Goal: Information Seeking & Learning: Learn about a topic

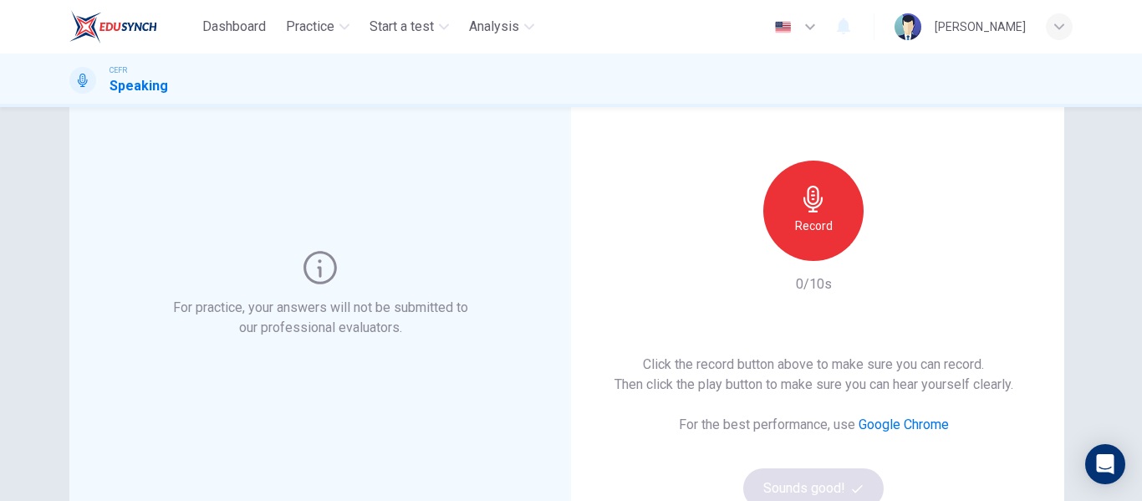
scroll to position [99, 0]
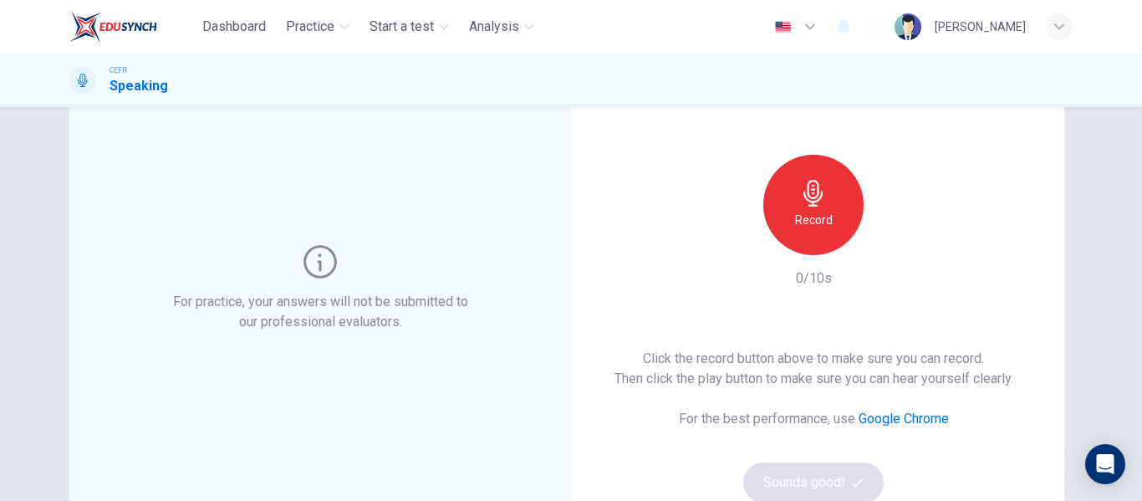
click at [826, 205] on div "Record" at bounding box center [813, 205] width 100 height 100
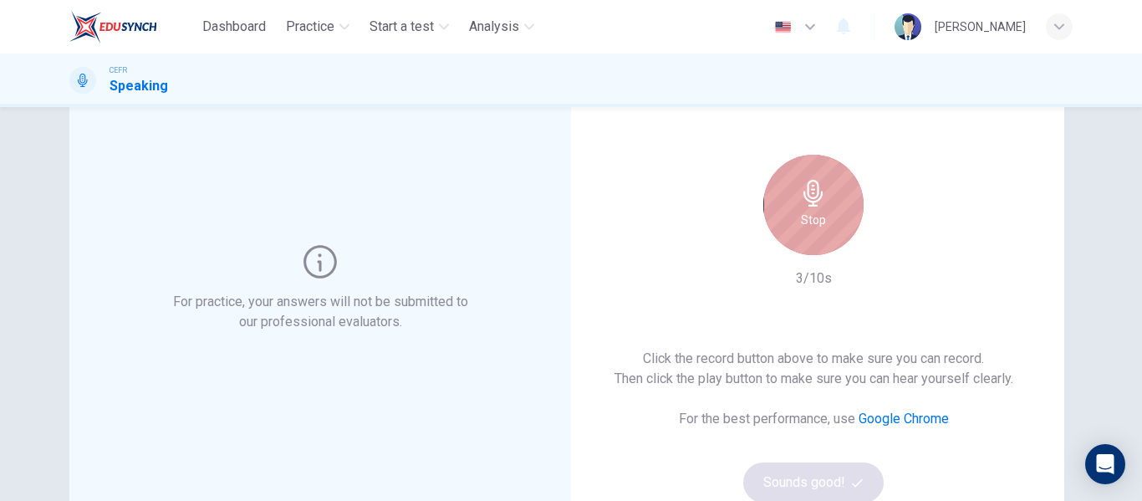
click at [809, 230] on div "Stop" at bounding box center [813, 205] width 100 height 100
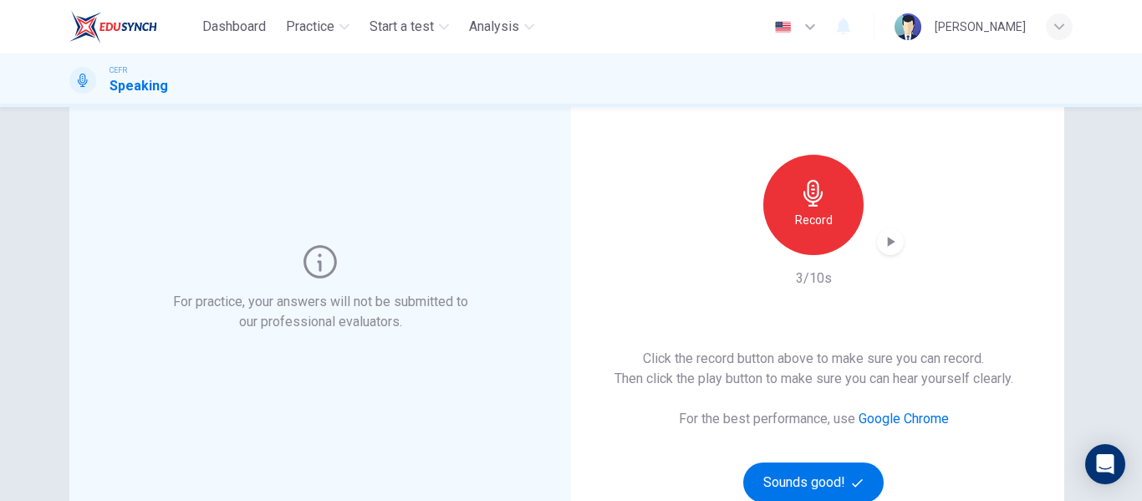
click at [882, 242] on icon "button" at bounding box center [890, 241] width 17 height 17
click at [813, 223] on h6 "Record" at bounding box center [814, 220] width 38 height 20
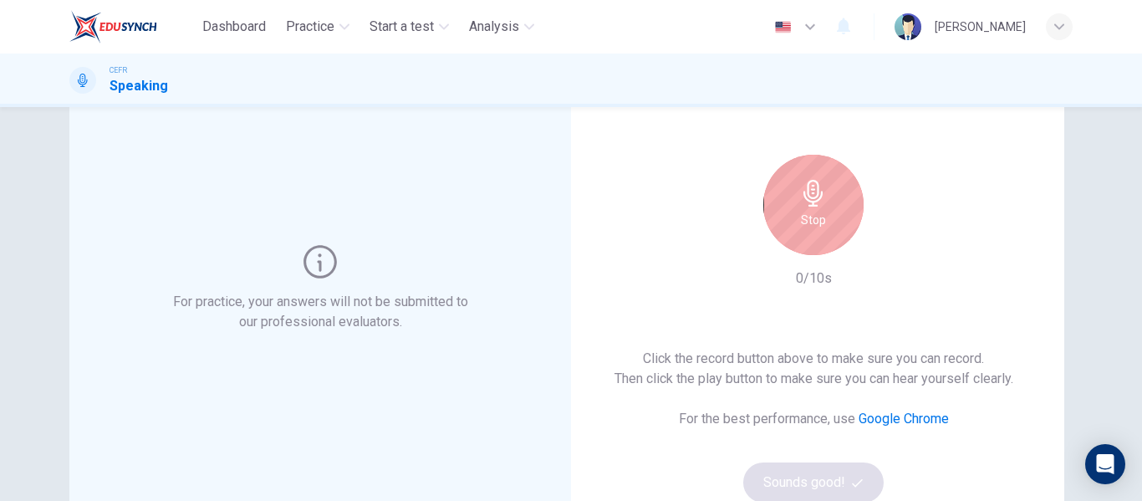
click at [813, 223] on h6 "Stop" at bounding box center [813, 220] width 25 height 20
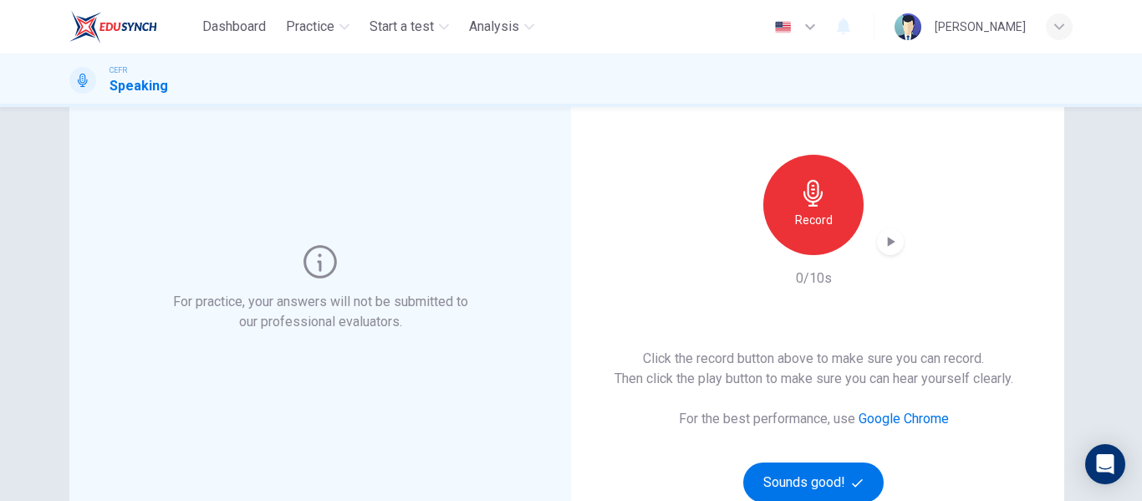
click at [763, 155] on button "Record" at bounding box center [813, 205] width 100 height 100
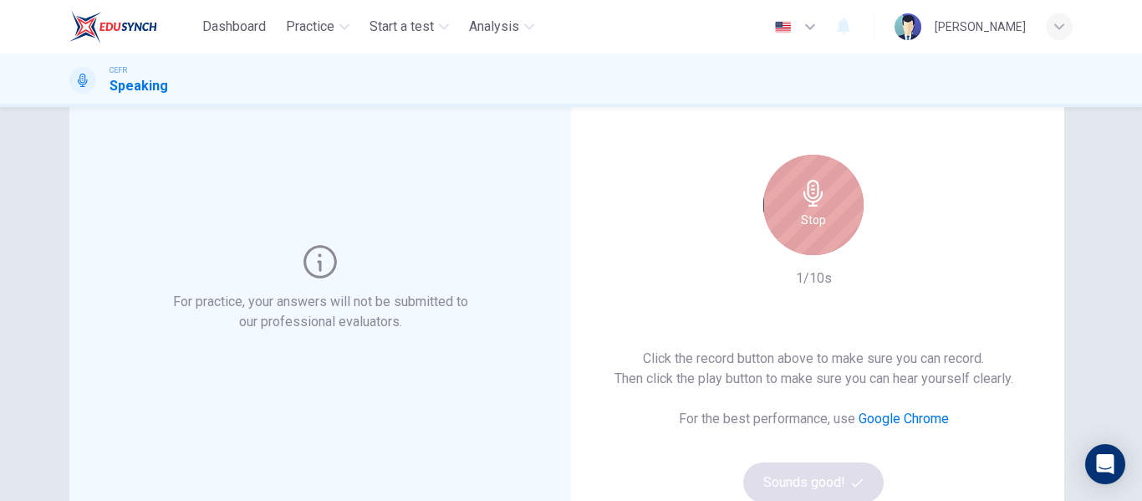
click at [812, 225] on h6 "Stop" at bounding box center [813, 220] width 25 height 20
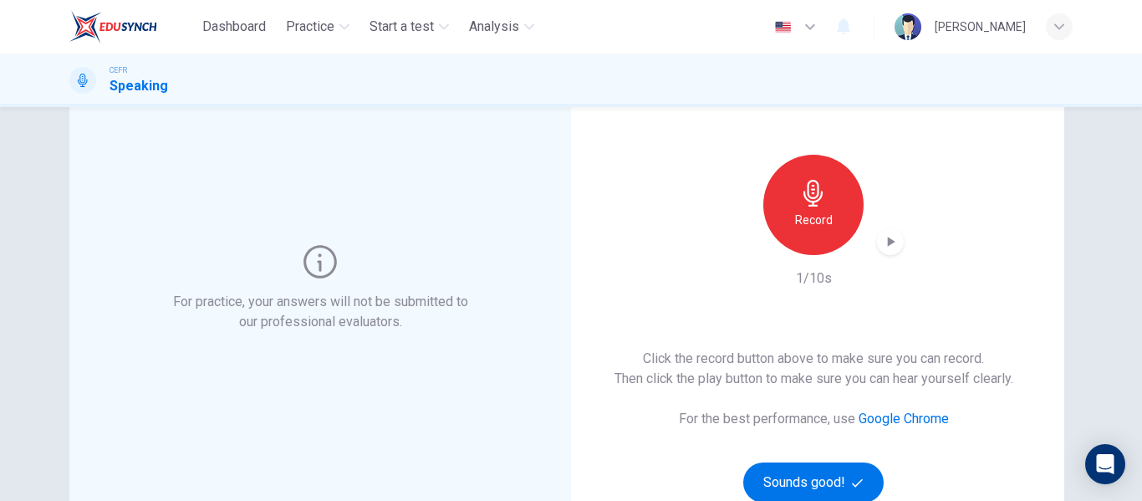
click at [804, 213] on h6 "Record" at bounding box center [814, 220] width 38 height 20
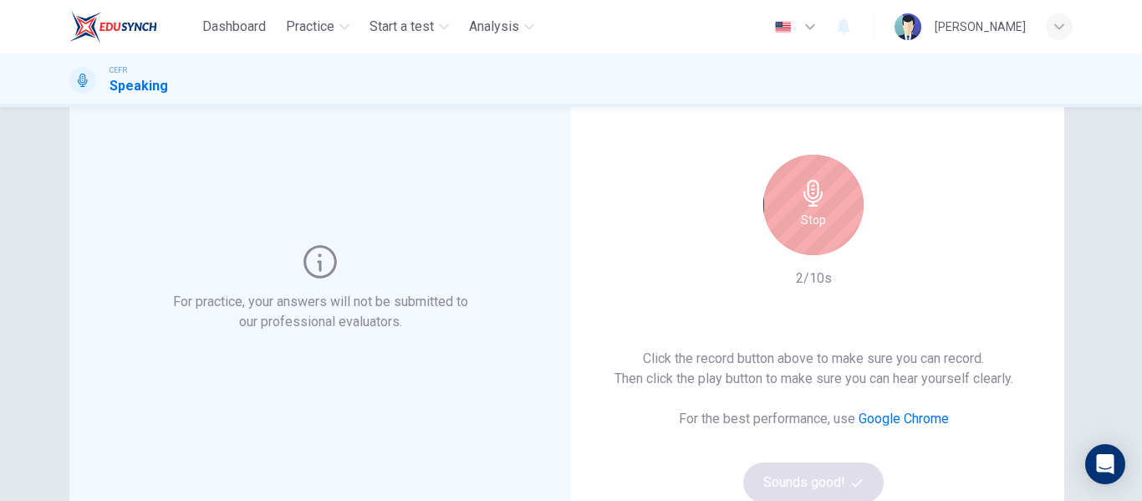
click at [804, 213] on h6 "Stop" at bounding box center [813, 220] width 25 height 20
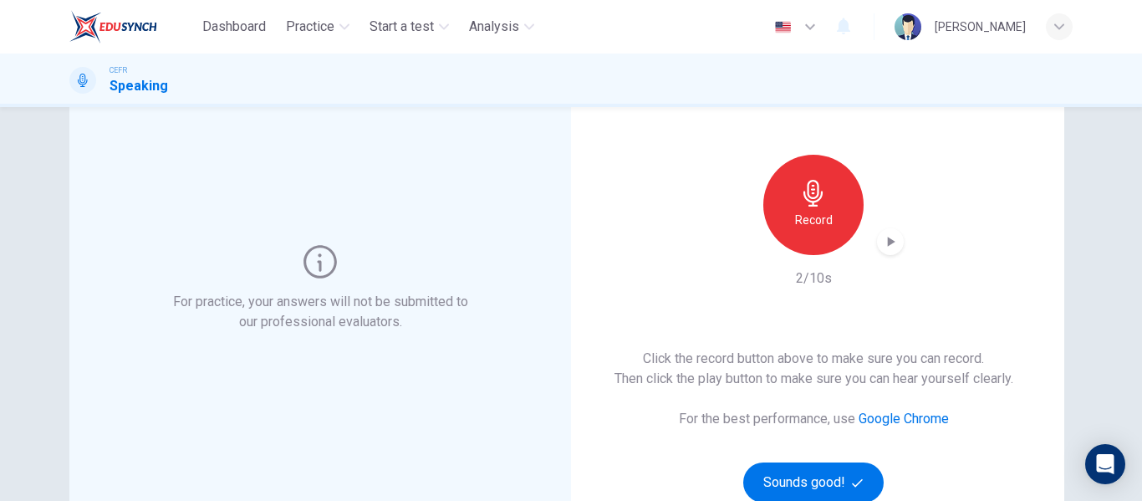
click at [798, 219] on h6 "Record" at bounding box center [814, 220] width 38 height 20
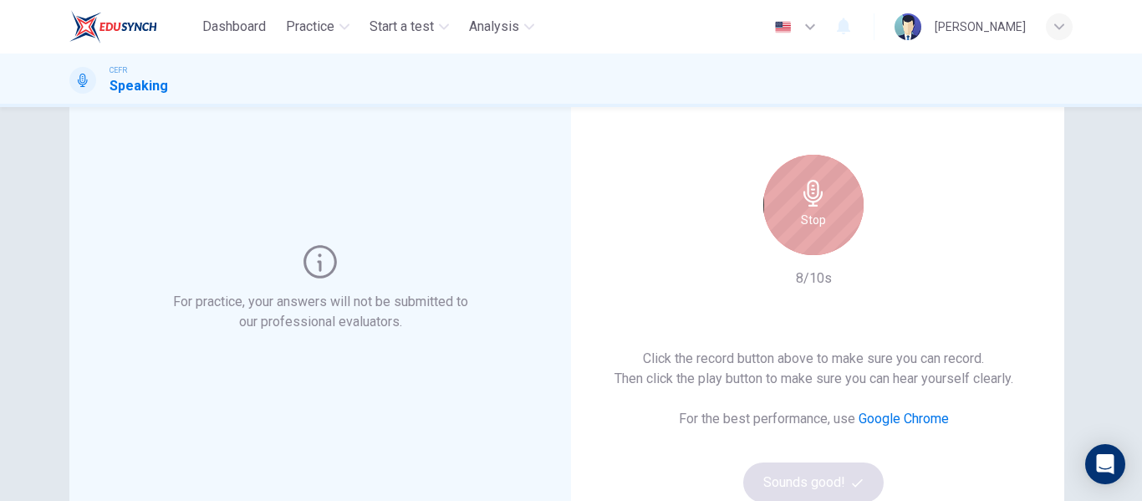
click at [801, 219] on h6 "Stop" at bounding box center [813, 220] width 25 height 20
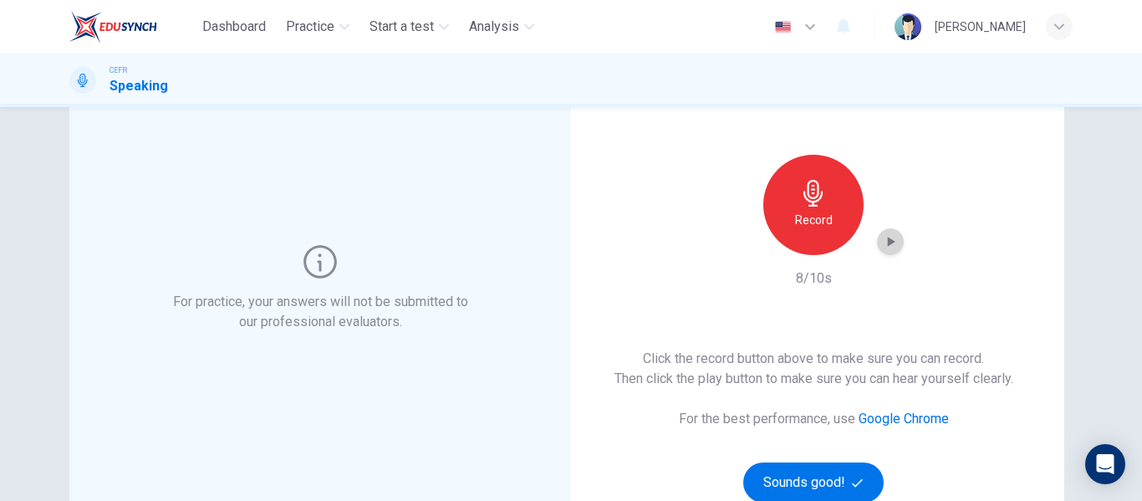
click at [890, 244] on icon "button" at bounding box center [890, 241] width 17 height 17
click at [802, 207] on div "Record" at bounding box center [813, 205] width 100 height 100
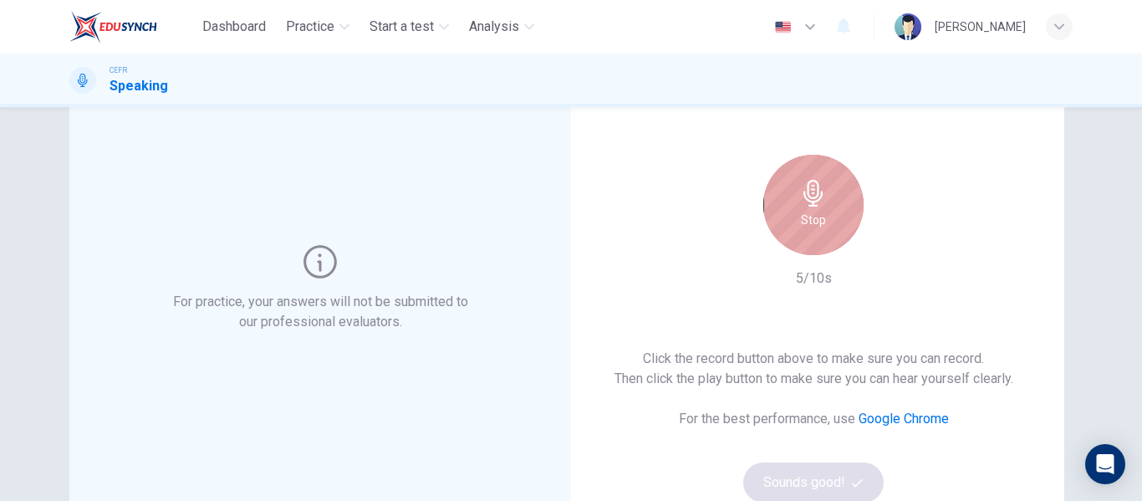
click at [816, 212] on h6 "Stop" at bounding box center [813, 220] width 25 height 20
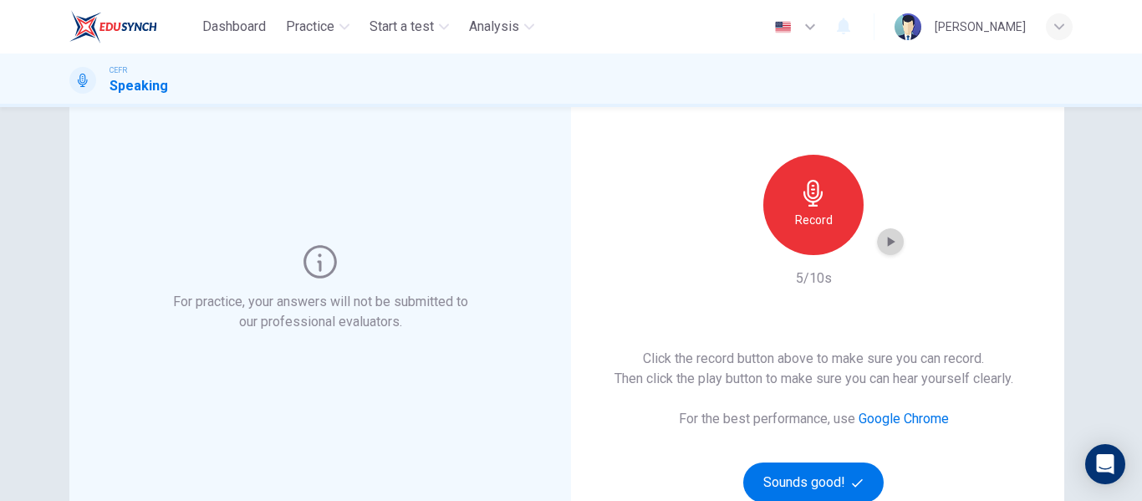
click at [882, 241] on icon "button" at bounding box center [890, 241] width 17 height 17
click at [487, 297] on div "For practice, your answers will not be submitted to our professional evaluators." at bounding box center [320, 288] width 502 height 495
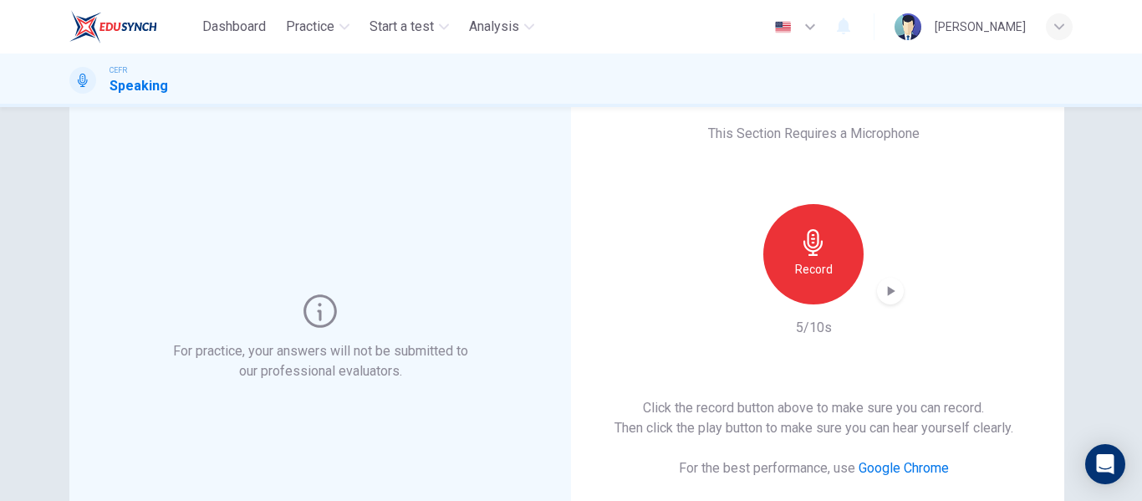
scroll to position [0, 0]
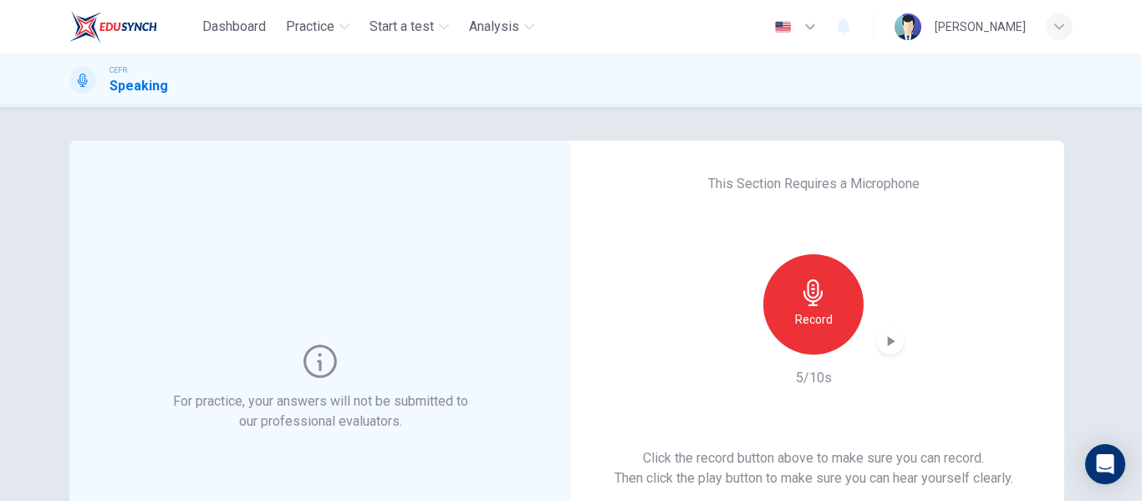
click at [795, 306] on div "Record" at bounding box center [813, 304] width 100 height 100
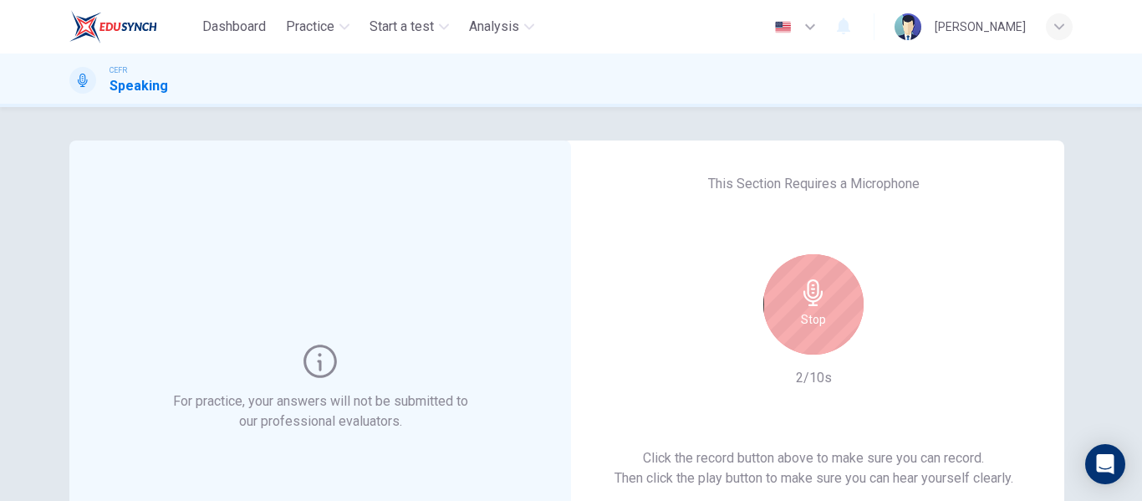
click at [795, 306] on div "Stop" at bounding box center [813, 304] width 100 height 100
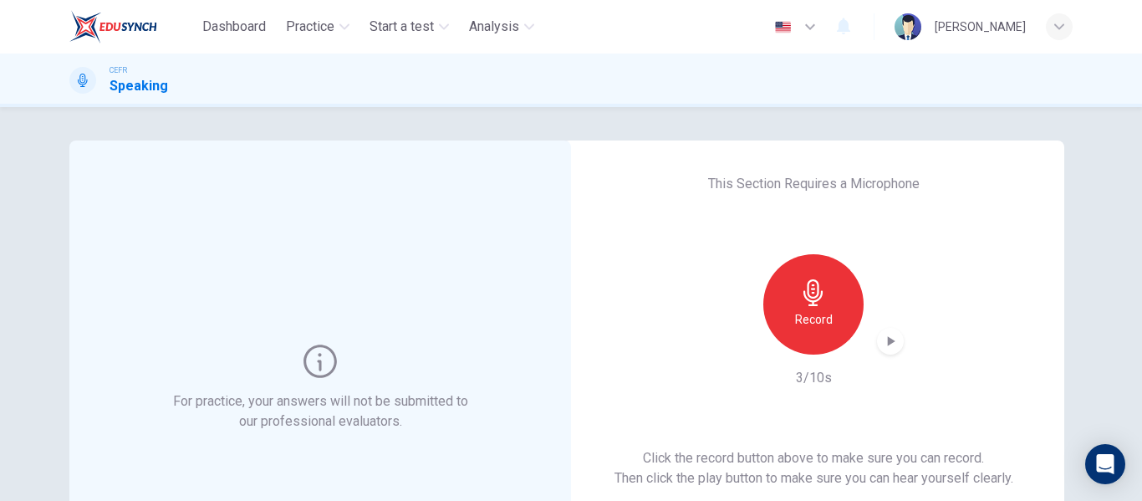
click at [882, 336] on icon "button" at bounding box center [890, 341] width 17 height 17
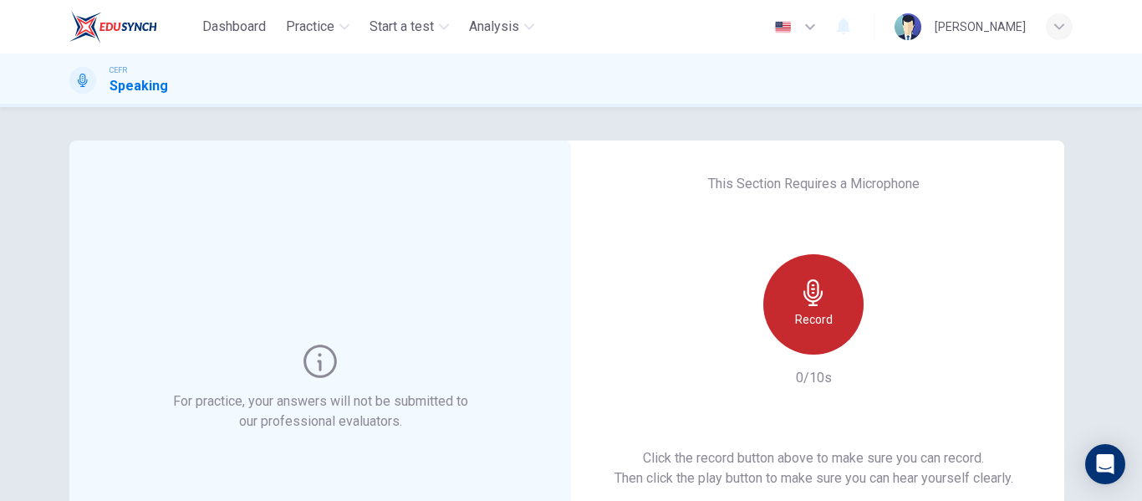
click at [822, 316] on h6 "Record" at bounding box center [814, 319] width 38 height 20
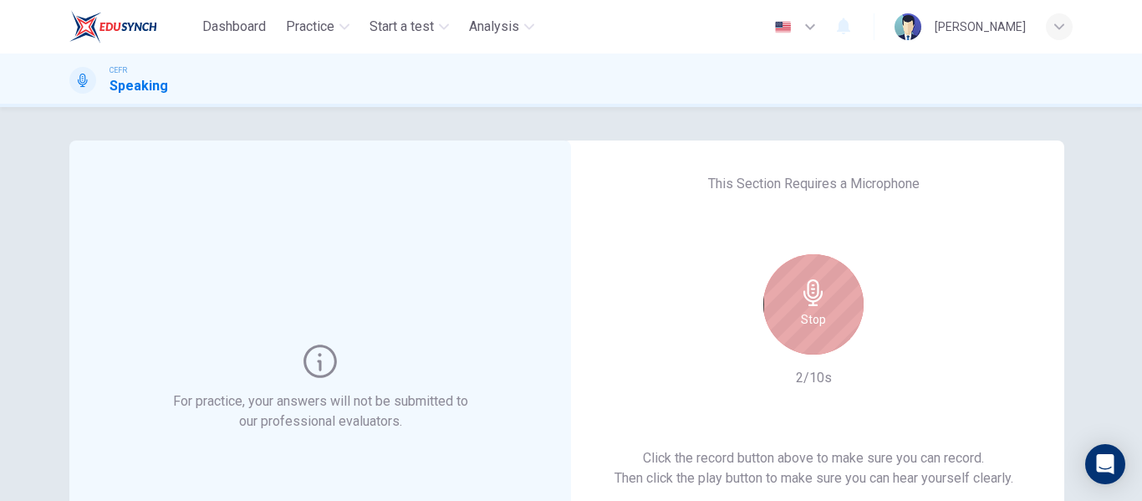
click at [822, 316] on div "Stop" at bounding box center [813, 304] width 100 height 100
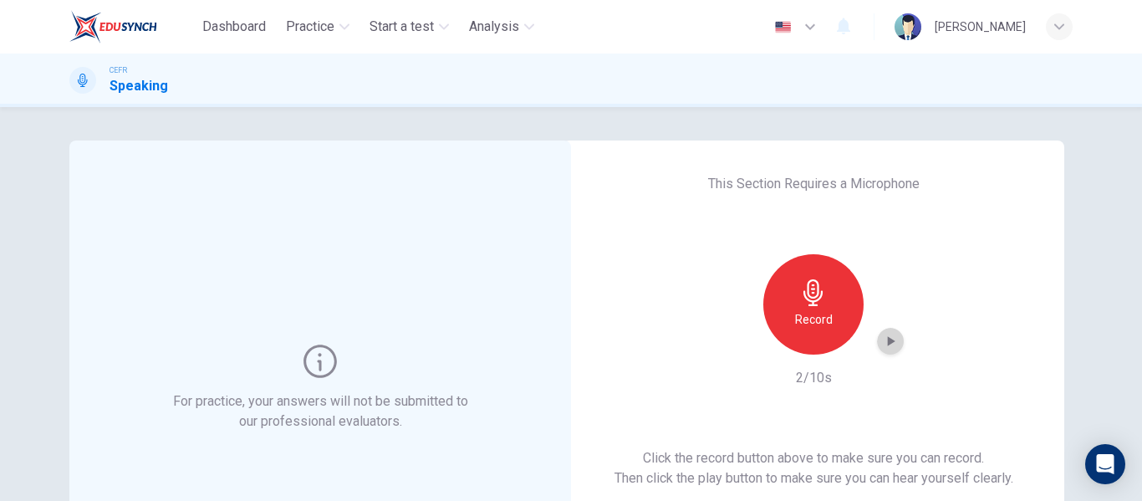
click at [888, 343] on icon "button" at bounding box center [892, 341] width 8 height 10
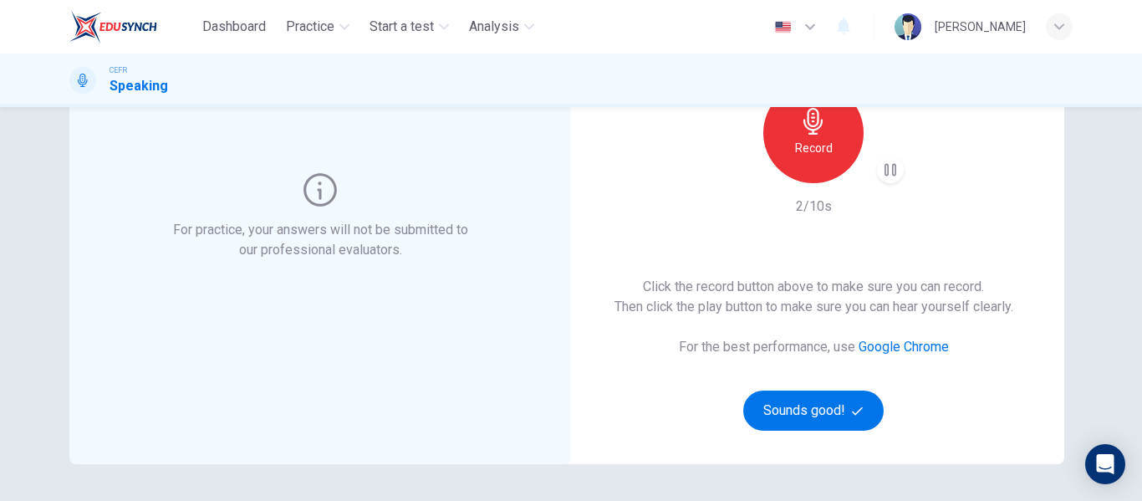
scroll to position [172, 0]
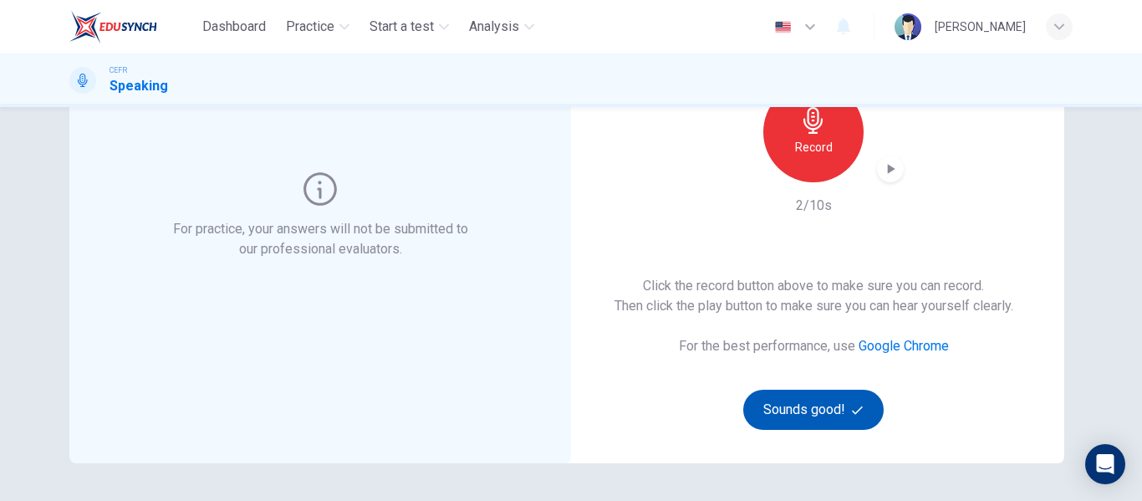
click at [837, 414] on button "Sounds good!" at bounding box center [813, 410] width 140 height 40
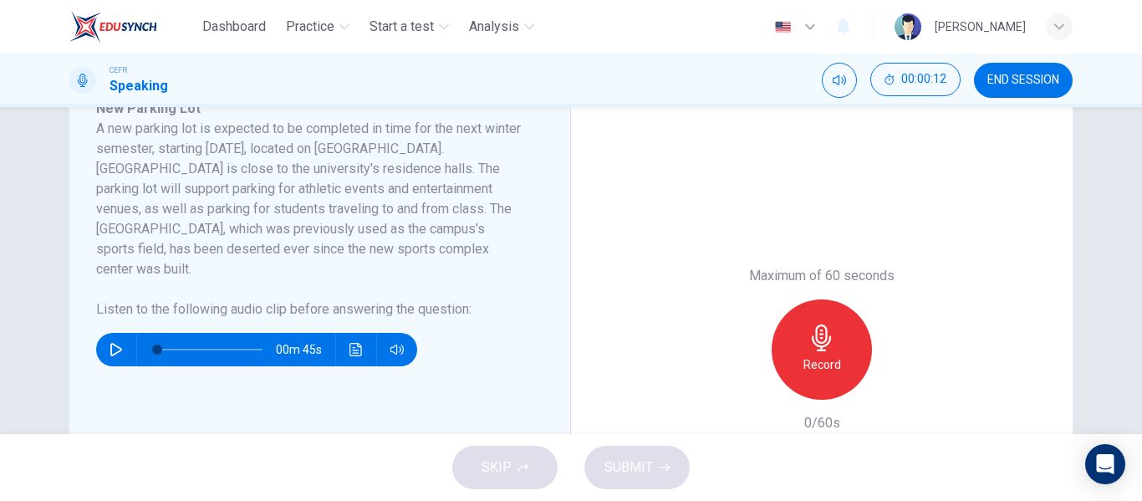
scroll to position [350, 0]
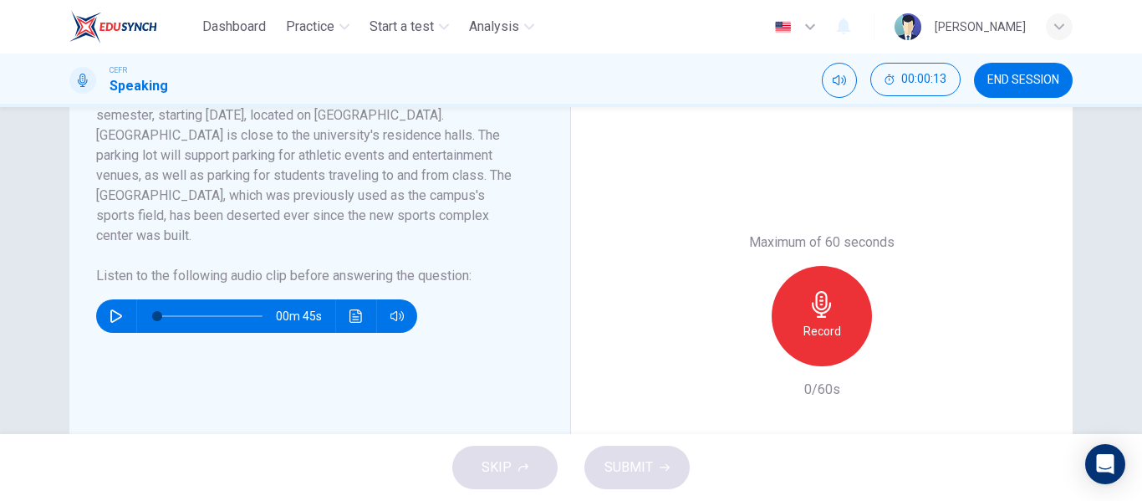
click at [104, 299] on button "button" at bounding box center [116, 315] width 27 height 33
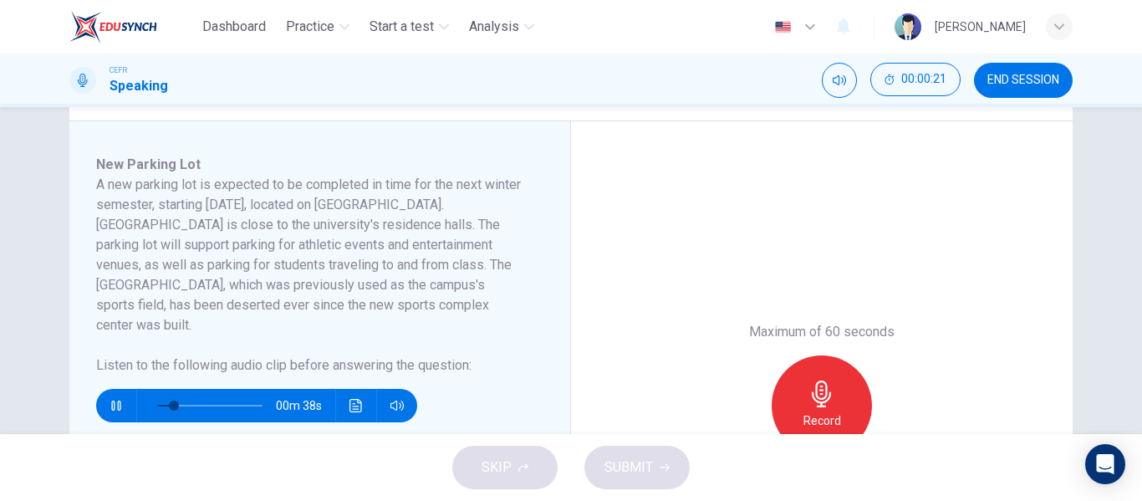
scroll to position [262, 0]
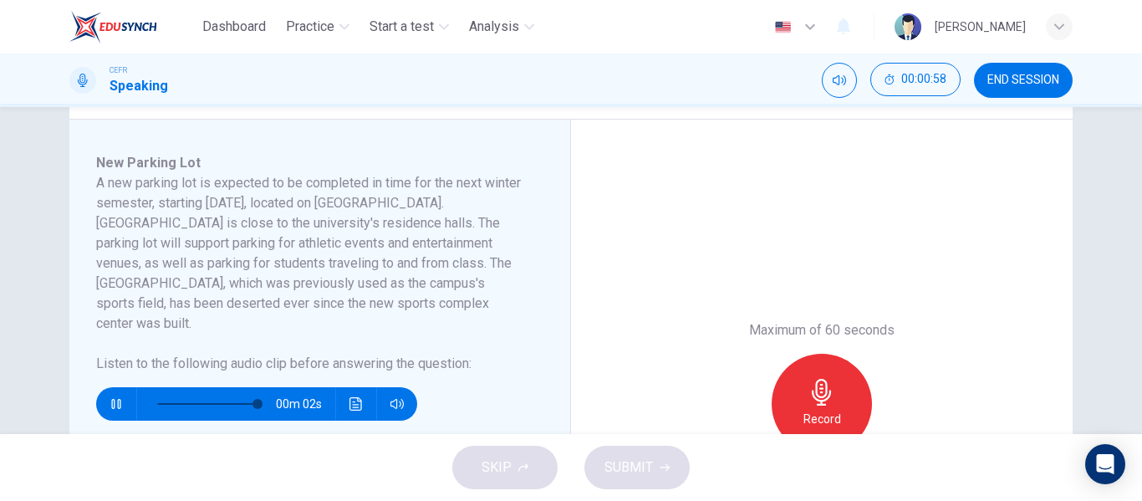
click at [115, 397] on icon "button" at bounding box center [116, 403] width 13 height 13
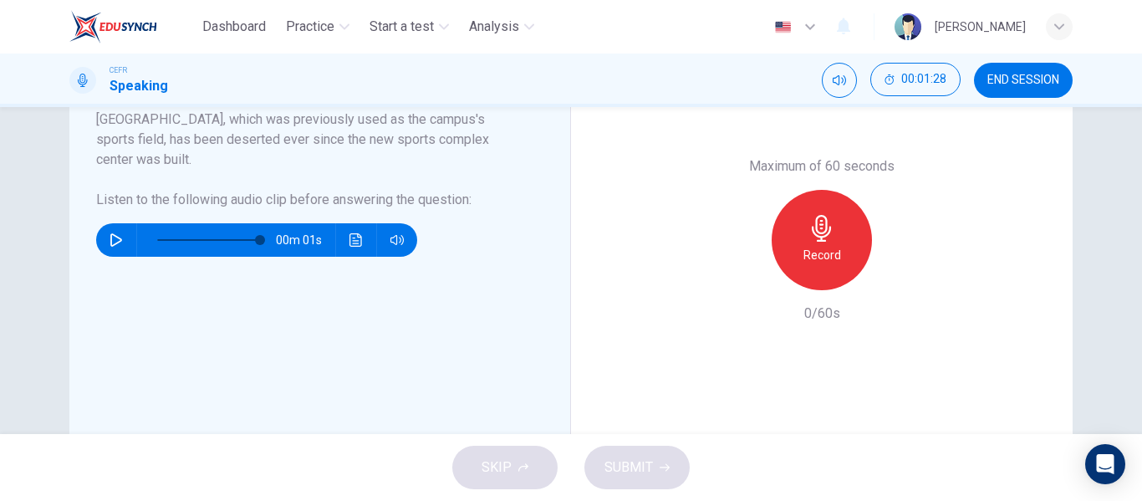
scroll to position [420, 0]
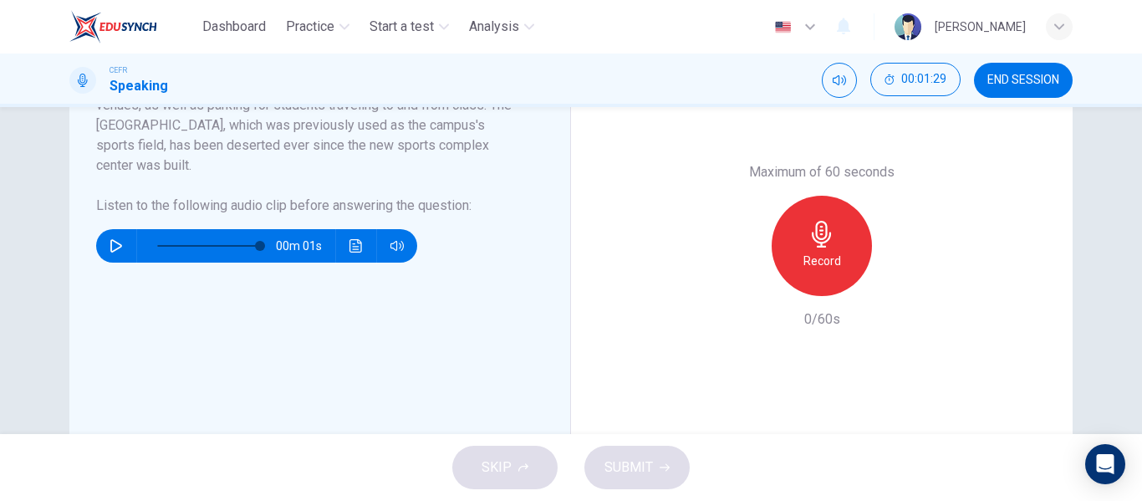
click at [827, 251] on h6 "Record" at bounding box center [822, 261] width 38 height 20
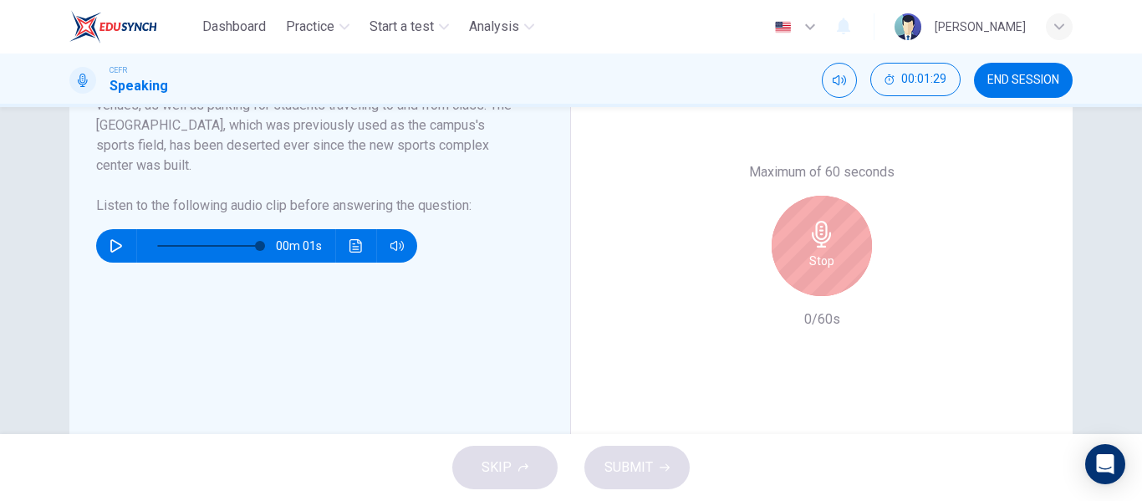
click at [827, 251] on h6 "Stop" at bounding box center [821, 261] width 25 height 20
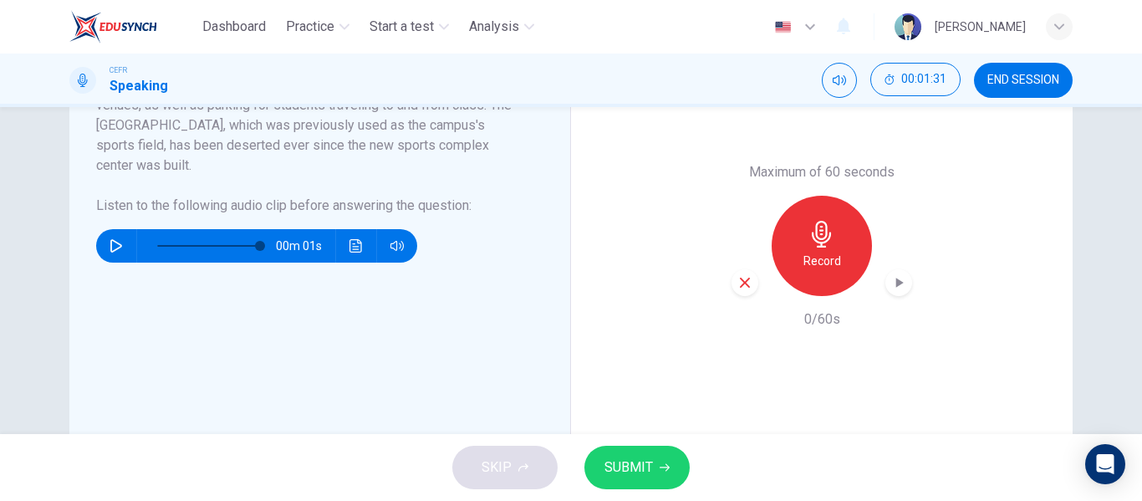
click at [611, 472] on span "SUBMIT" at bounding box center [628, 467] width 48 height 23
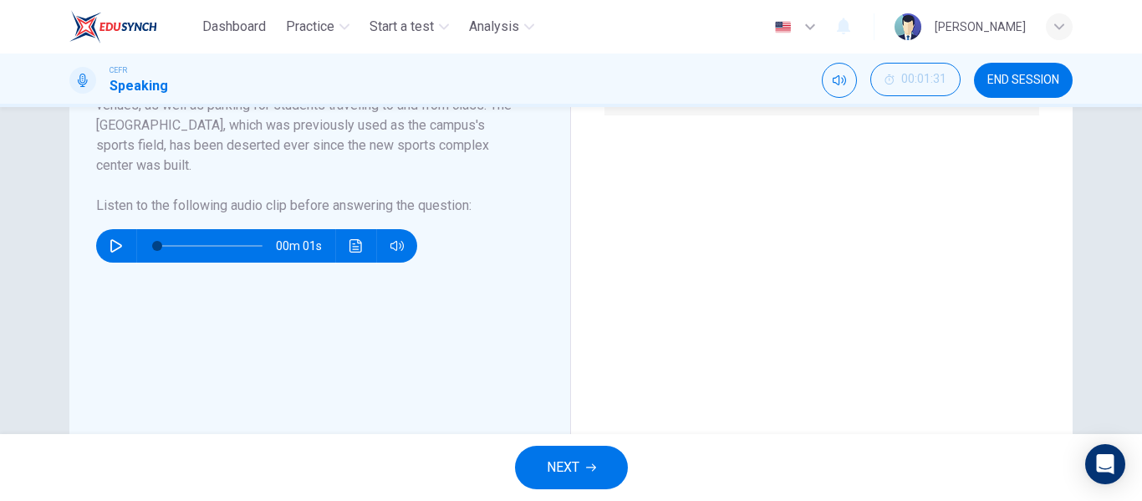
type input "0"
click at [549, 474] on span "NEXT" at bounding box center [563, 467] width 33 height 23
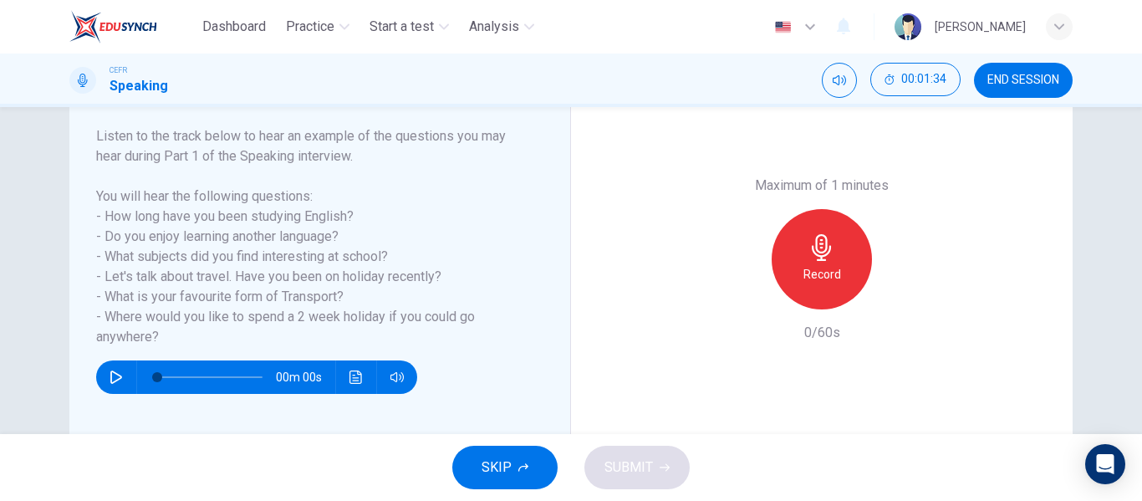
scroll to position [257, 0]
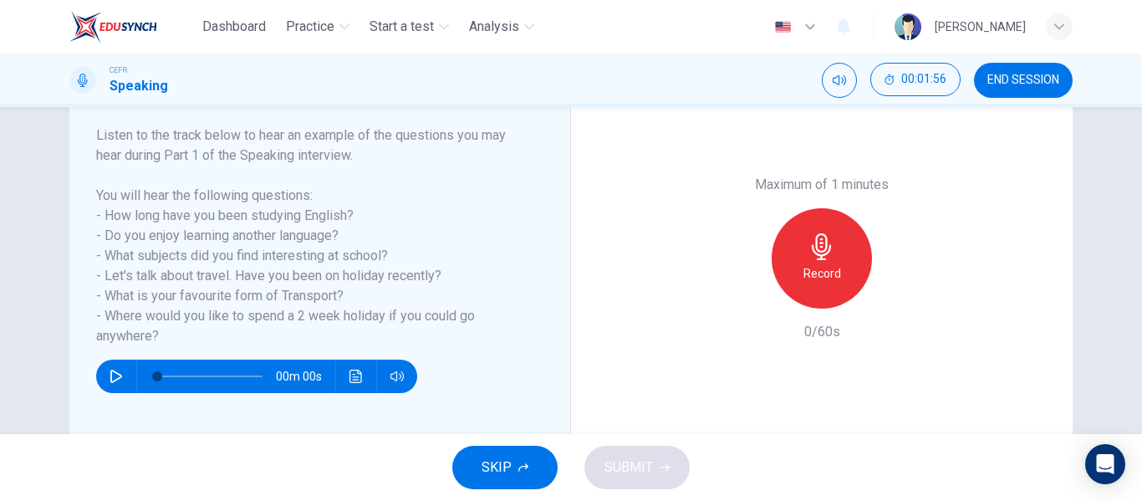
click at [815, 261] on div "Record" at bounding box center [822, 258] width 100 height 100
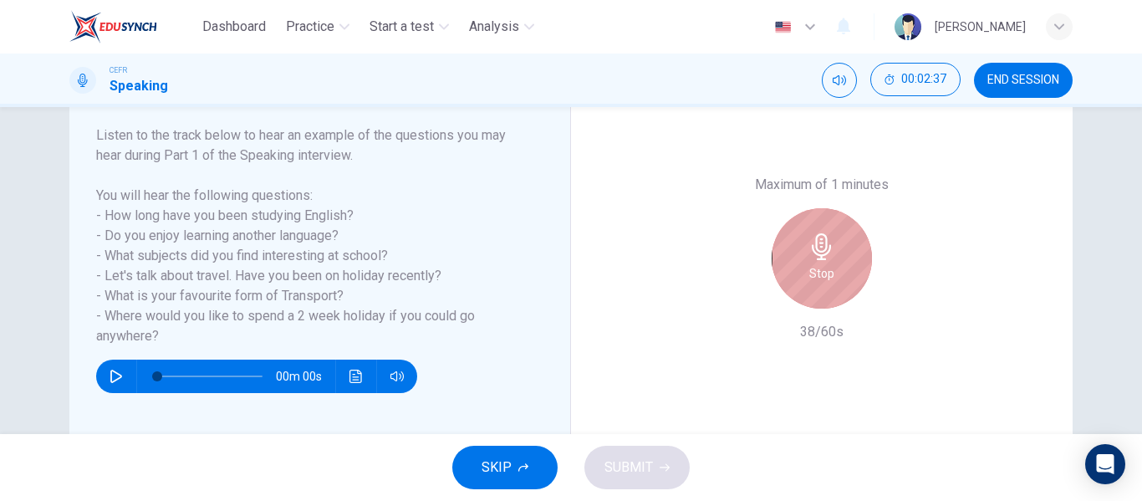
click at [815, 261] on div "Stop" at bounding box center [822, 258] width 100 height 100
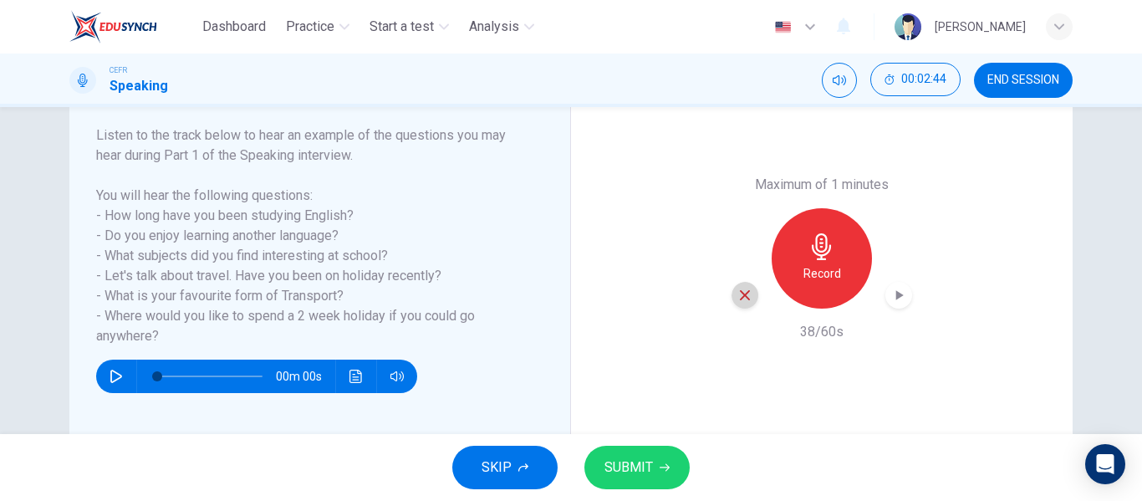
click at [745, 293] on icon "button" at bounding box center [744, 295] width 15 height 15
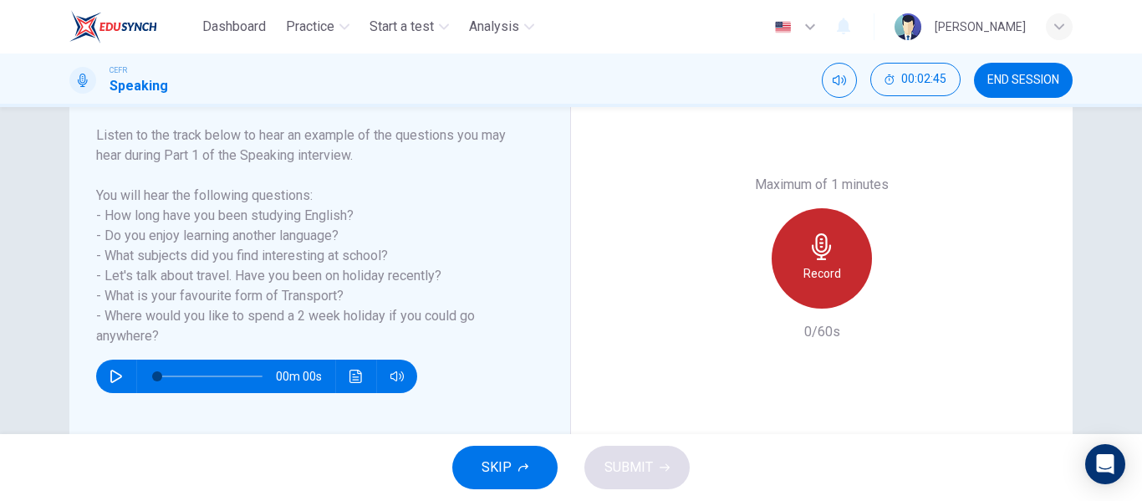
click at [823, 256] on icon "button" at bounding box center [821, 246] width 27 height 27
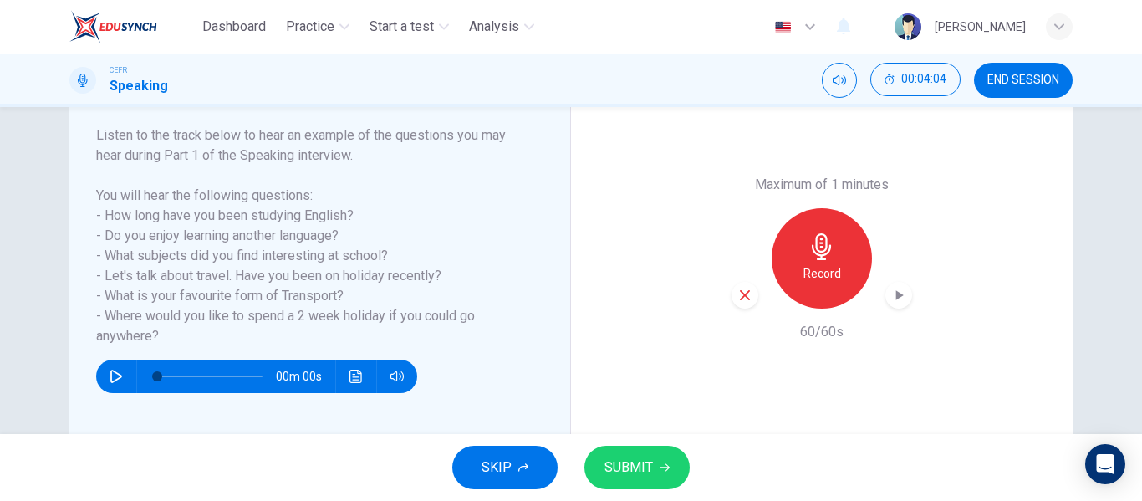
click at [889, 286] on div "button" at bounding box center [898, 295] width 27 height 27
click at [629, 449] on button "SUBMIT" at bounding box center [636, 467] width 105 height 43
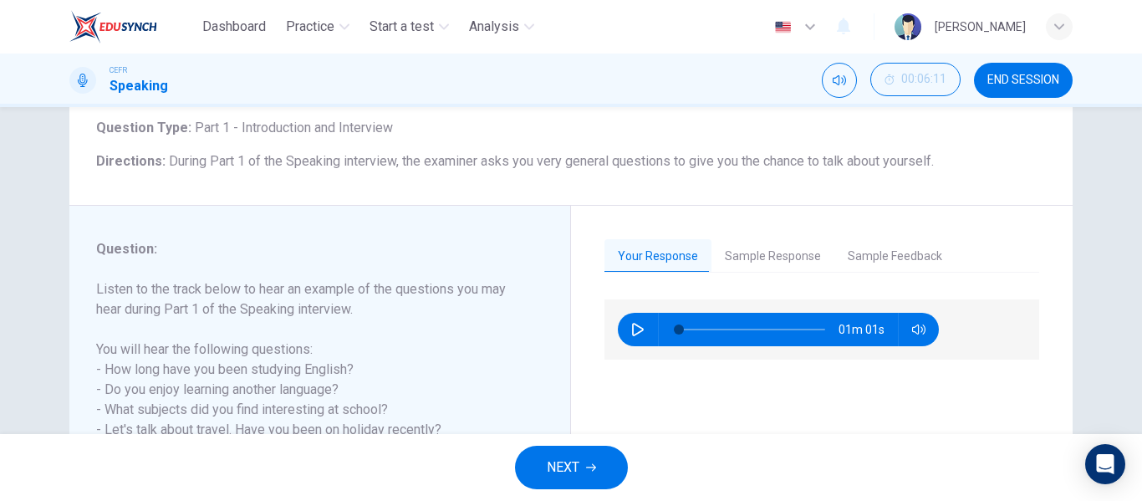
scroll to position [102, 0]
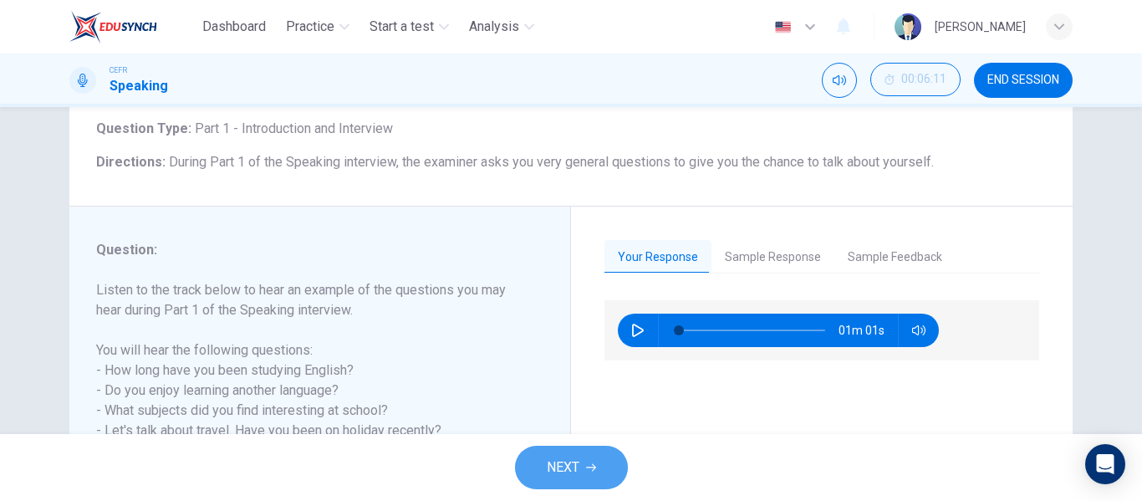
click at [573, 467] on span "NEXT" at bounding box center [563, 467] width 33 height 23
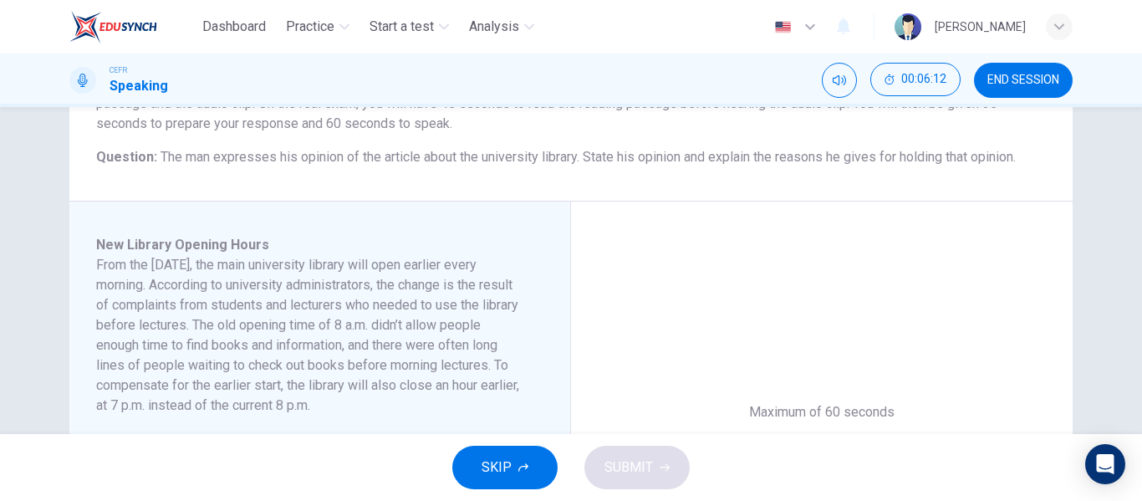
scroll to position [177, 0]
click at [528, 475] on button "SKIP" at bounding box center [504, 467] width 105 height 43
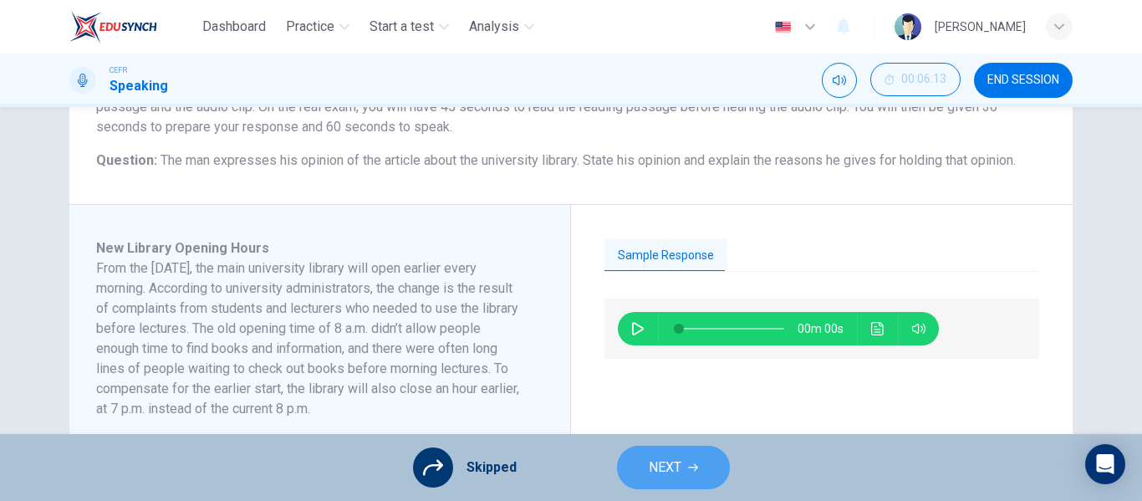
click at [691, 475] on button "NEXT" at bounding box center [673, 467] width 113 height 43
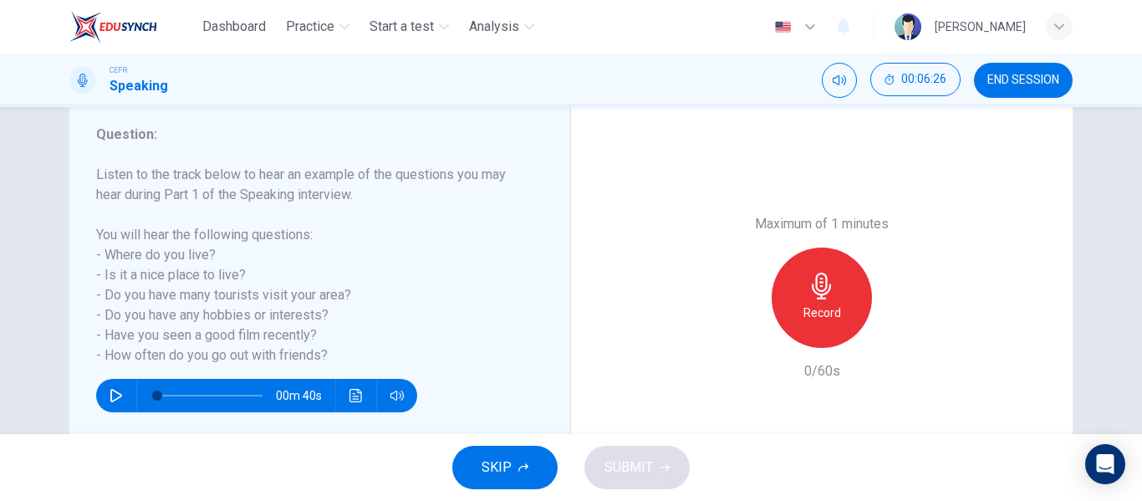
scroll to position [218, 0]
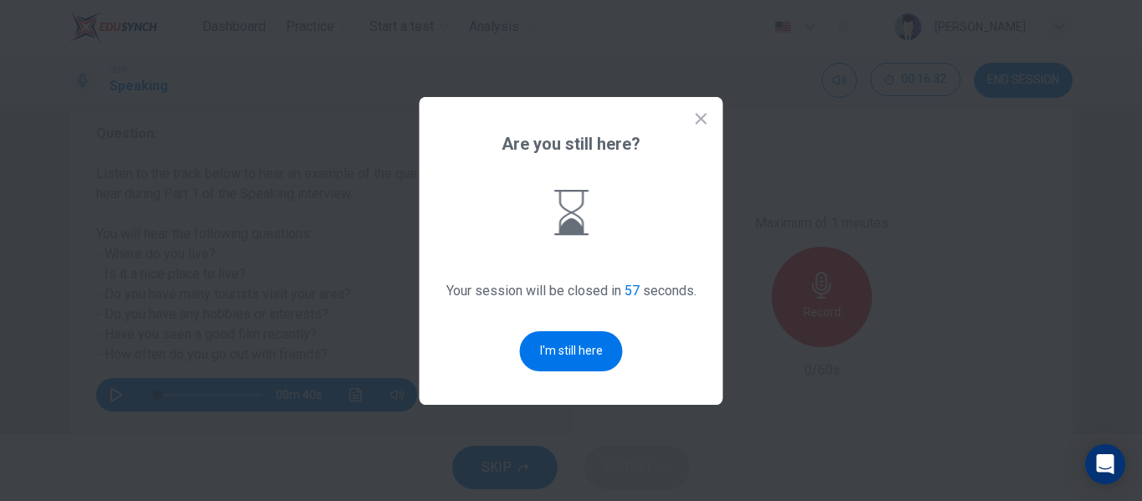
click at [702, 118] on icon at bounding box center [701, 118] width 11 height 11
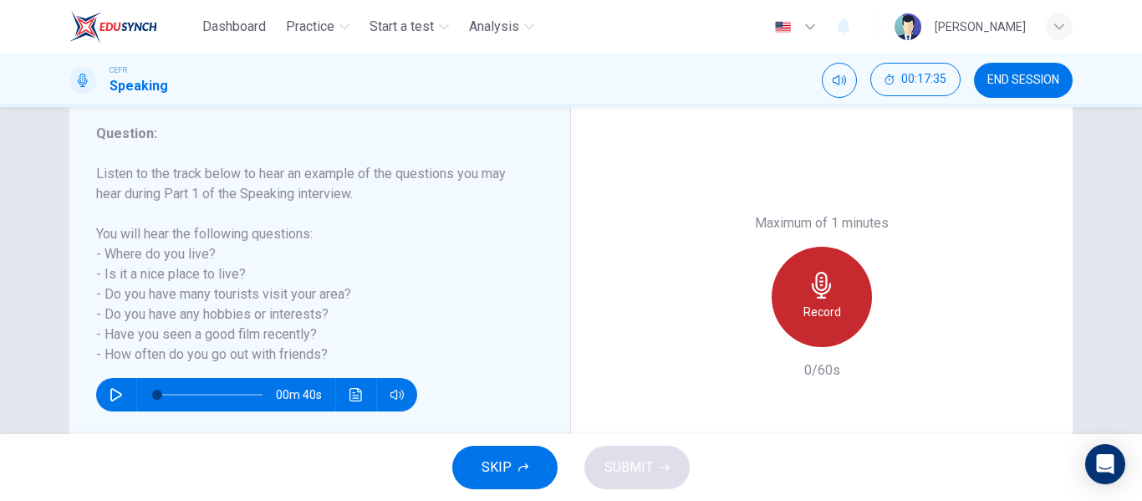
click at [833, 300] on div "Record" at bounding box center [822, 297] width 100 height 100
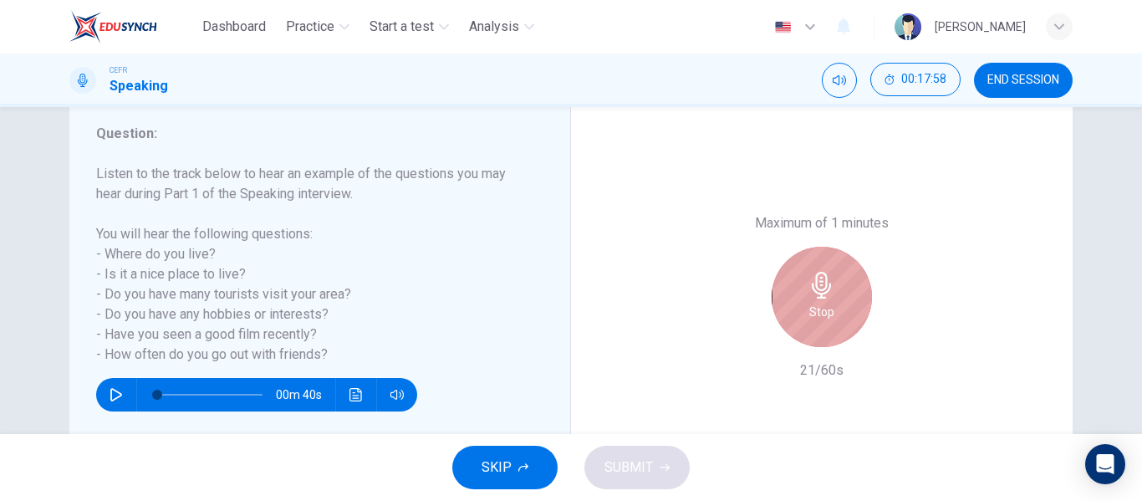
click at [833, 300] on div "Stop" at bounding box center [822, 297] width 100 height 100
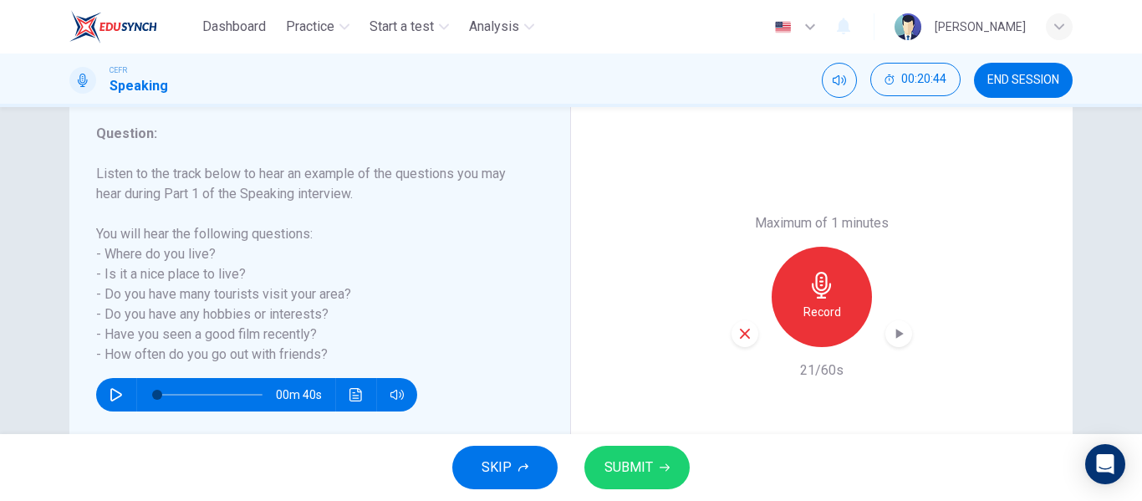
click at [740, 330] on icon "button" at bounding box center [745, 334] width 10 height 10
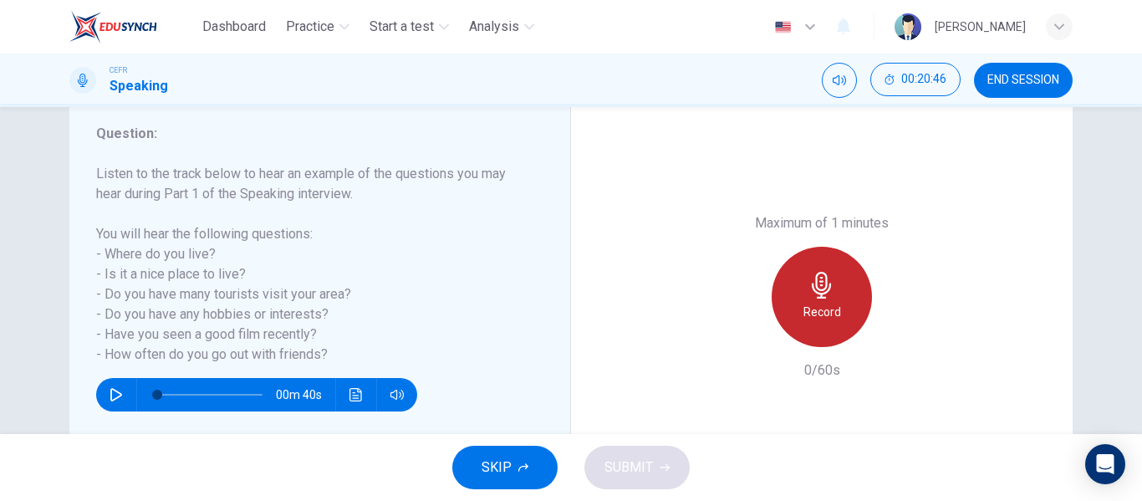
click at [816, 299] on div "Record" at bounding box center [822, 297] width 100 height 100
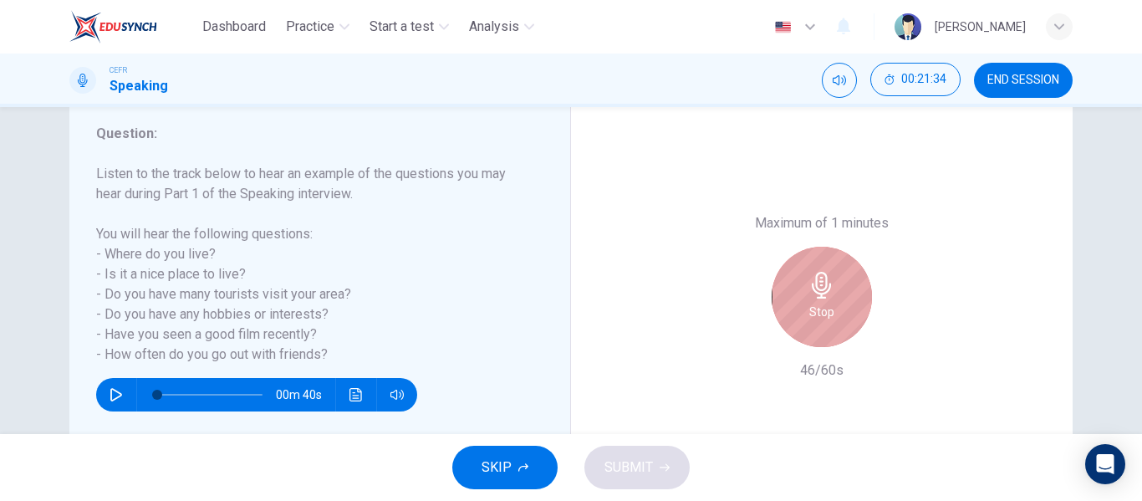
click at [816, 299] on div "Stop" at bounding box center [822, 297] width 100 height 100
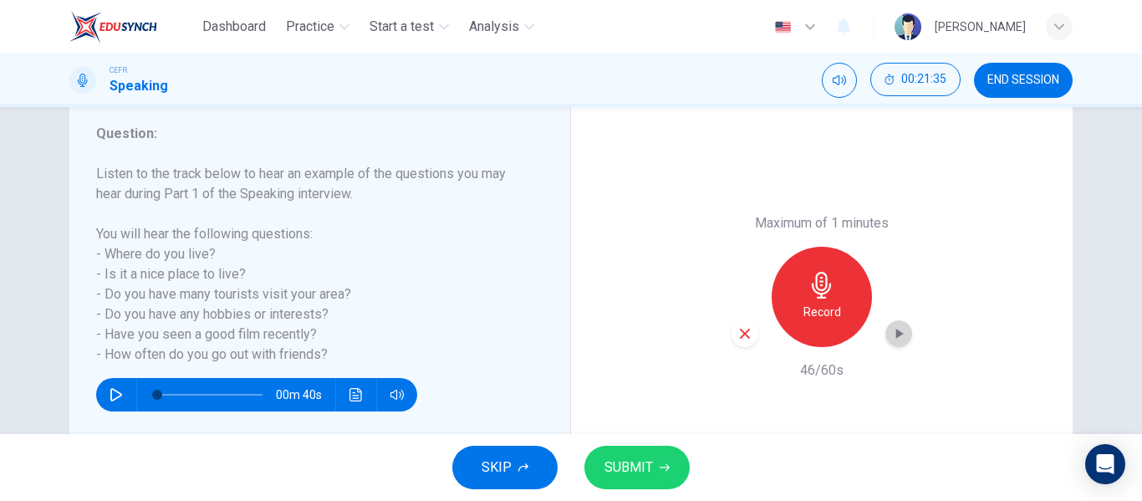
click at [896, 336] on icon "button" at bounding box center [900, 334] width 8 height 10
click at [819, 300] on div "Record" at bounding box center [822, 297] width 100 height 100
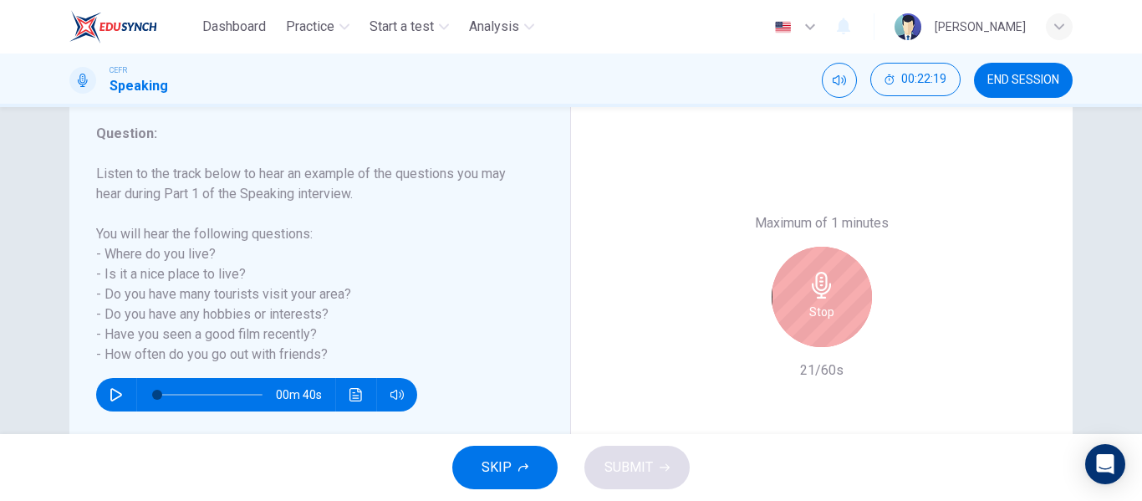
click at [527, 472] on button "SKIP" at bounding box center [504, 467] width 105 height 43
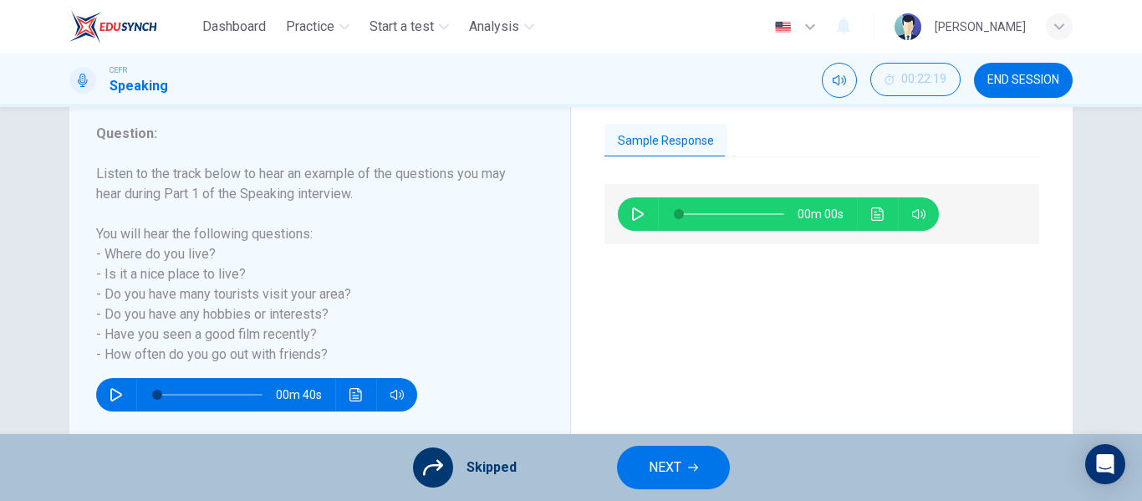
click at [663, 475] on span "NEXT" at bounding box center [665, 467] width 33 height 23
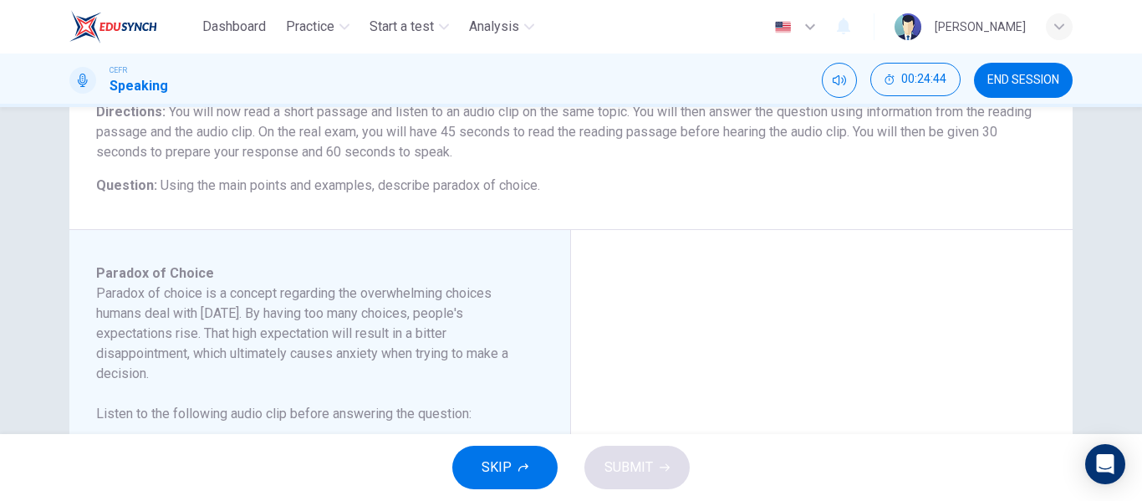
scroll to position [153, 0]
